Goal: Task Accomplishment & Management: Manage account settings

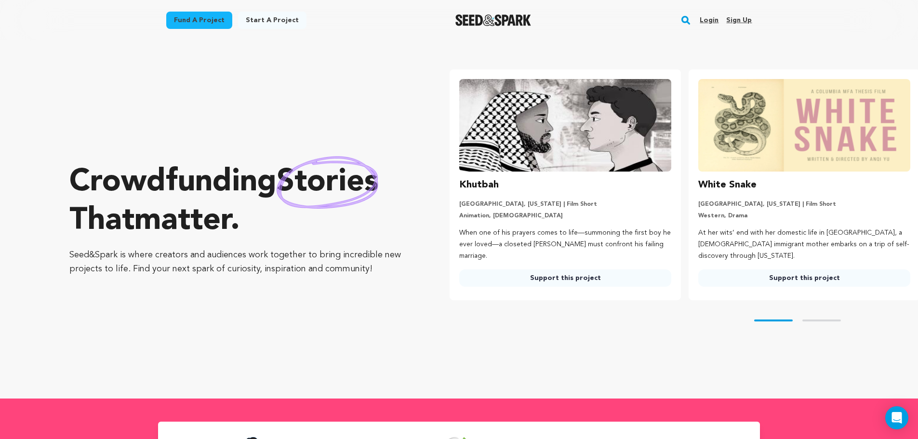
click at [704, 16] on link "Login" at bounding box center [709, 20] width 19 height 15
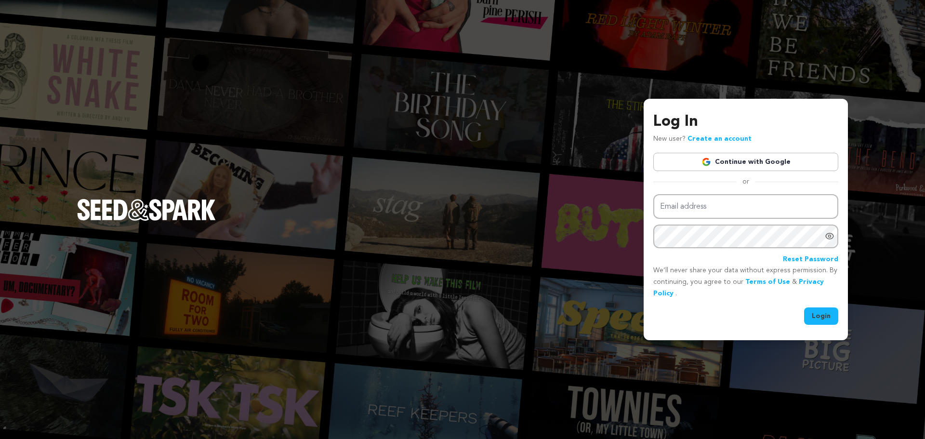
type input "willfsmart@gmail.com"
click at [813, 310] on button "Login" at bounding box center [821, 315] width 34 height 17
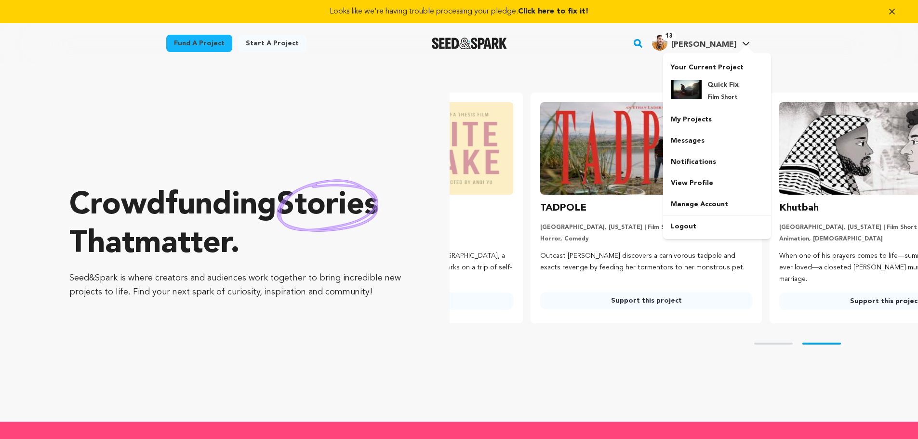
scroll to position [0, 247]
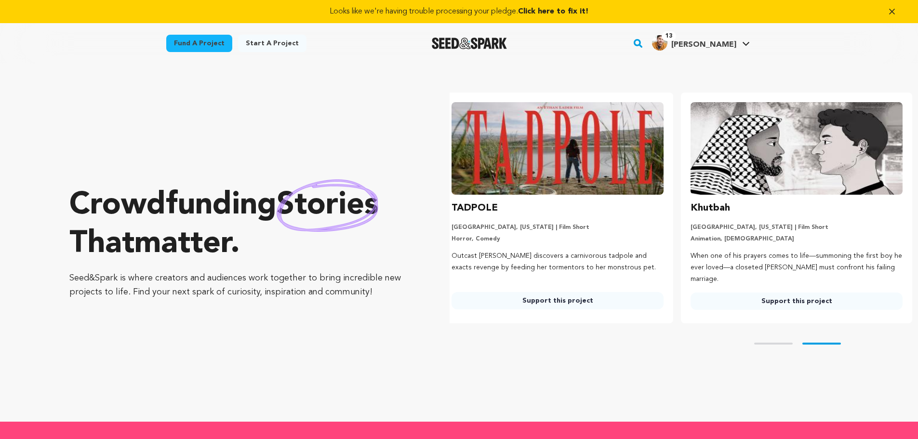
click at [742, 44] on icon at bounding box center [746, 43] width 8 height 5
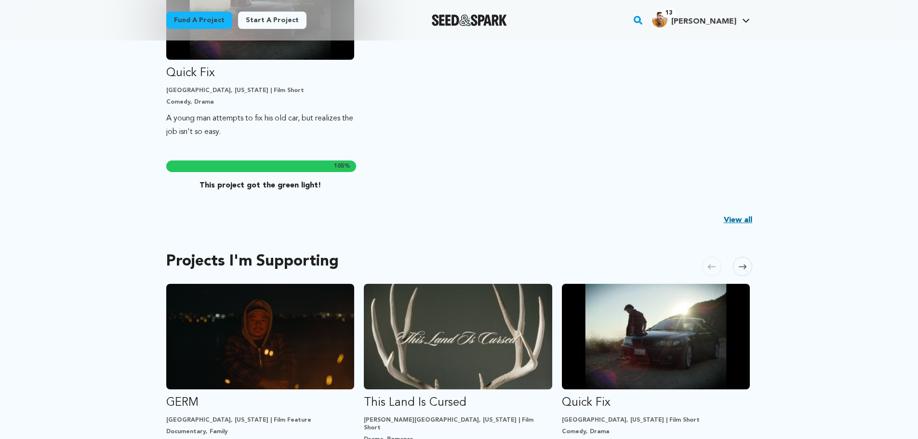
scroll to position [337, 0]
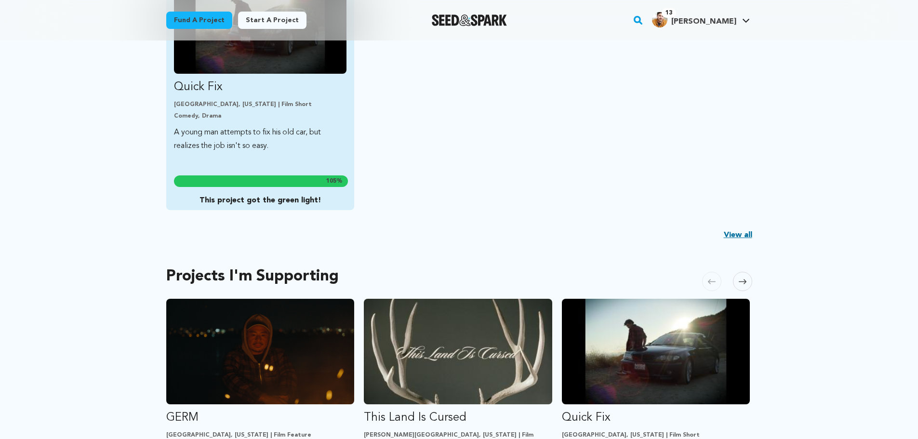
click at [282, 125] on link "Quick Fix Los Angeles, California | Film Short Comedy, Drama A young man attemp…" at bounding box center [260, 65] width 173 height 176
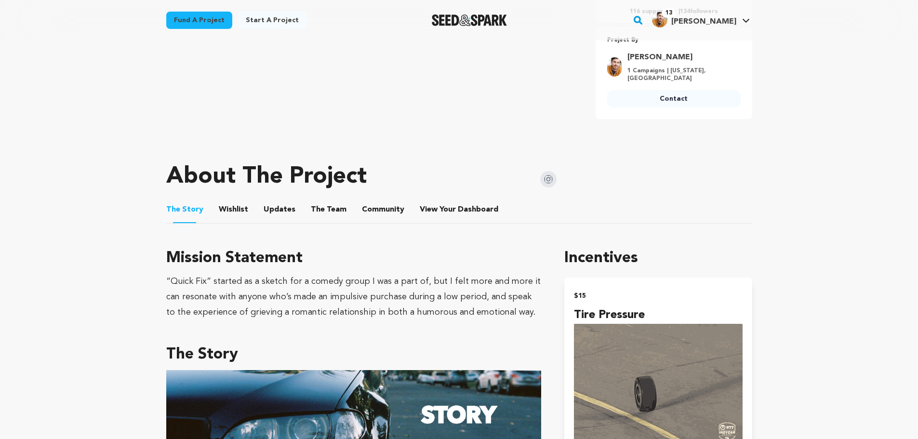
scroll to position [96, 0]
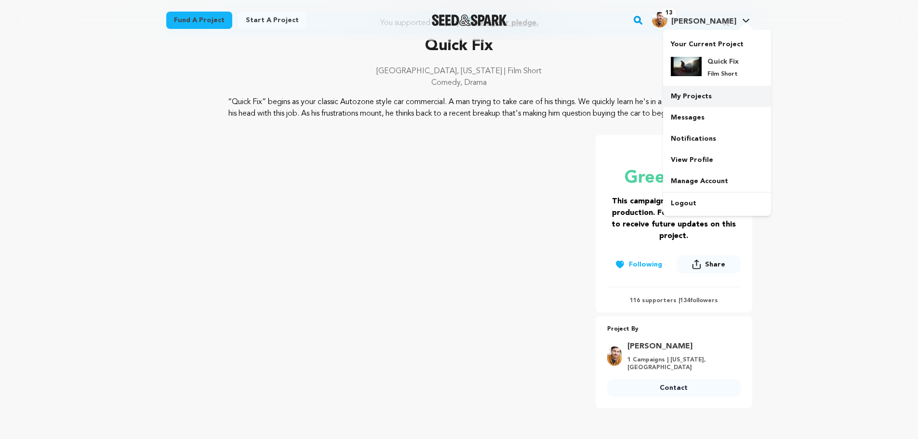
click at [705, 96] on link "My Projects" at bounding box center [717, 96] width 108 height 21
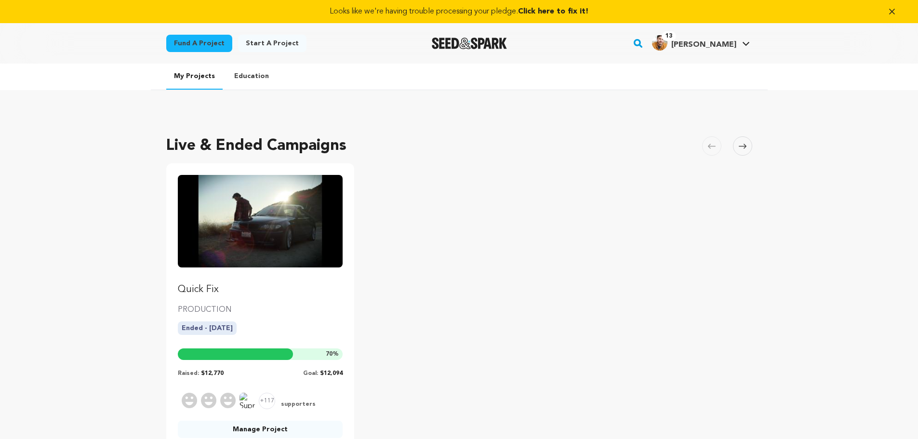
scroll to position [193, 0]
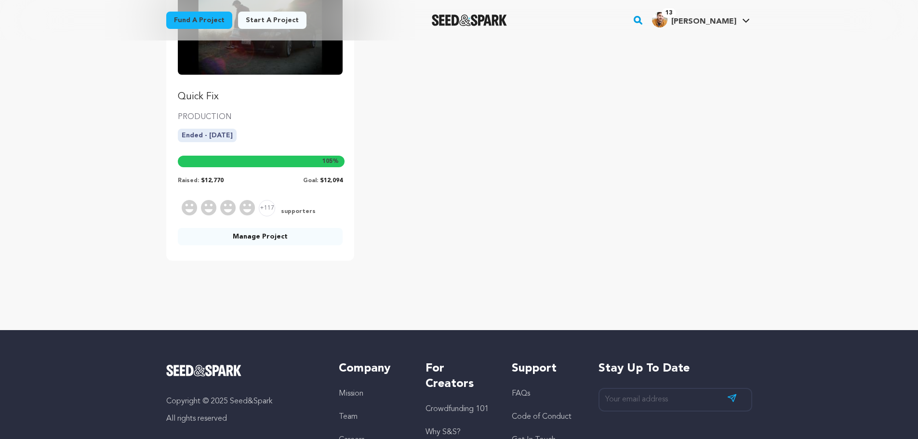
click at [273, 237] on link "Manage Project" at bounding box center [260, 236] width 165 height 17
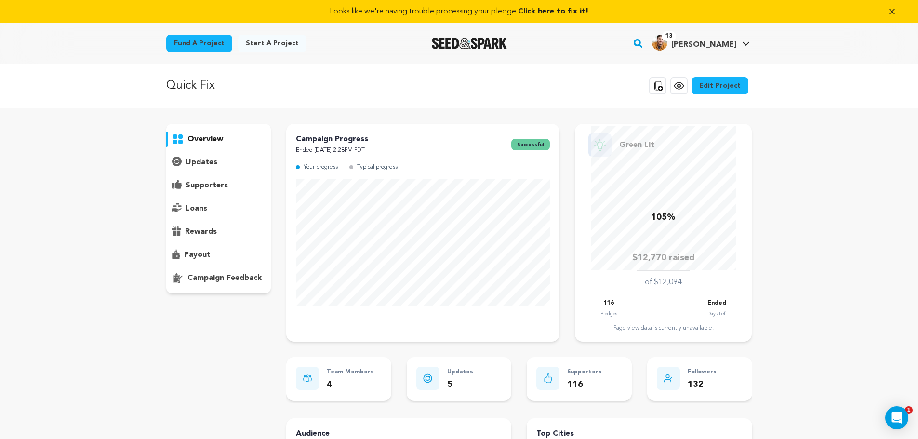
click at [228, 181] on div "supporters" at bounding box center [218, 185] width 105 height 15
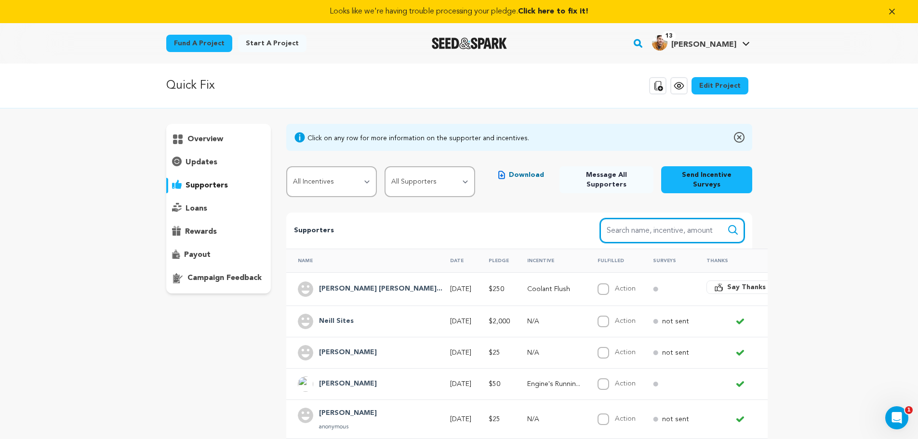
click at [698, 224] on input "Search name, item" at bounding box center [672, 230] width 145 height 25
click at [727, 224] on button "Search" at bounding box center [733, 230] width 12 height 12
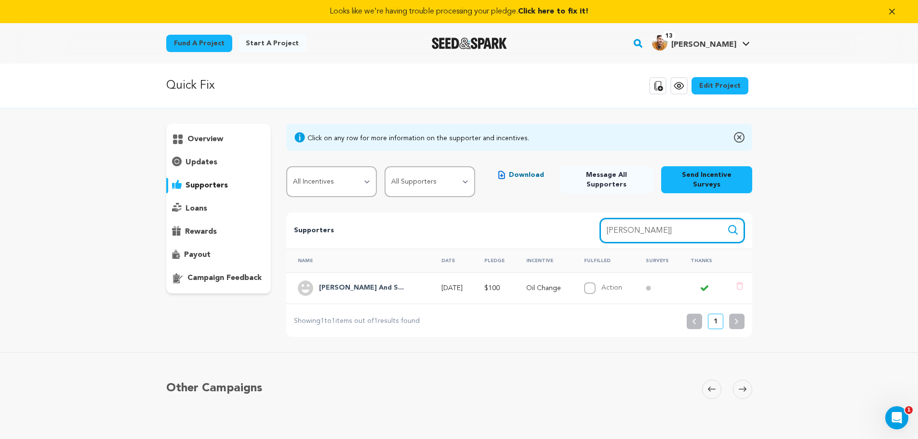
type input "duffy"
